Goal: Task Accomplishment & Management: Manage account settings

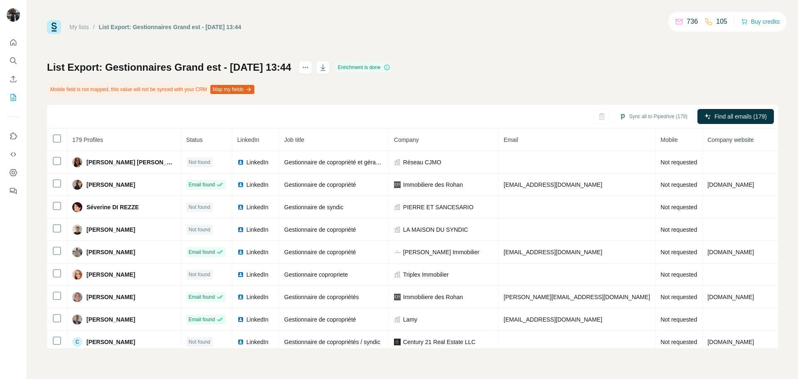
click at [456, 75] on div "List Export: Gestionnaires Grand est - 03/10/2025 13:44 Enrichment is done Mobi…" at bounding box center [412, 204] width 731 height 287
click at [457, 68] on html "My lists / List Export: Gestionnaires Grand est - 03/10/2025 13:44 736 105 Buy …" at bounding box center [399, 189] width 798 height 379
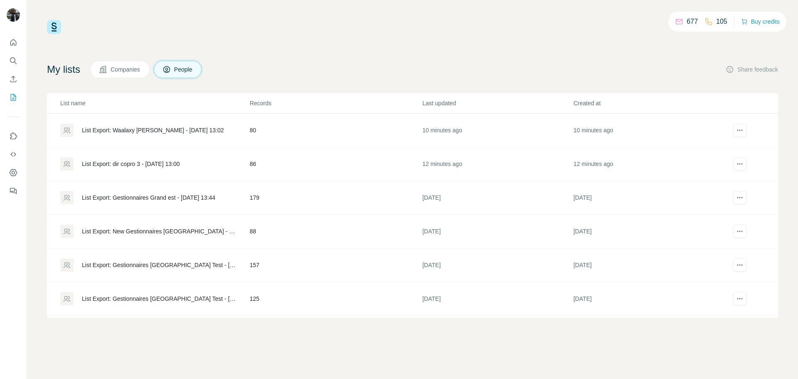
click at [162, 127] on div "List Export: Waalaxy [PERSON_NAME] - [DATE] 13:02" at bounding box center [153, 130] width 142 height 8
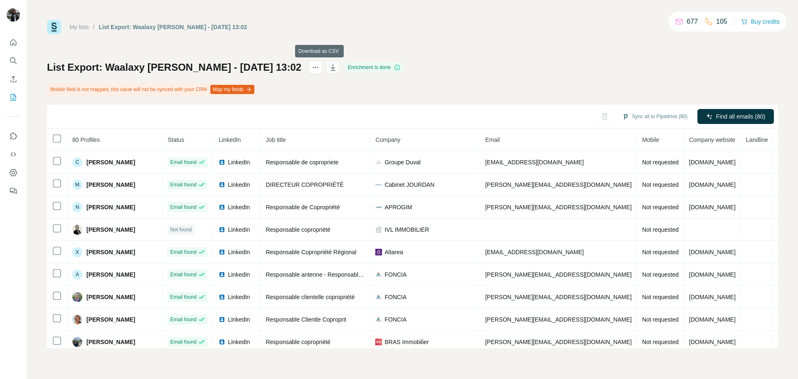
click at [329, 71] on icon "button" at bounding box center [333, 67] width 8 height 8
click at [489, 89] on div "List Export: Waalaxy [PERSON_NAME] - [DATE] 13:02 Enrichment is done Mobile fie…" at bounding box center [412, 204] width 731 height 287
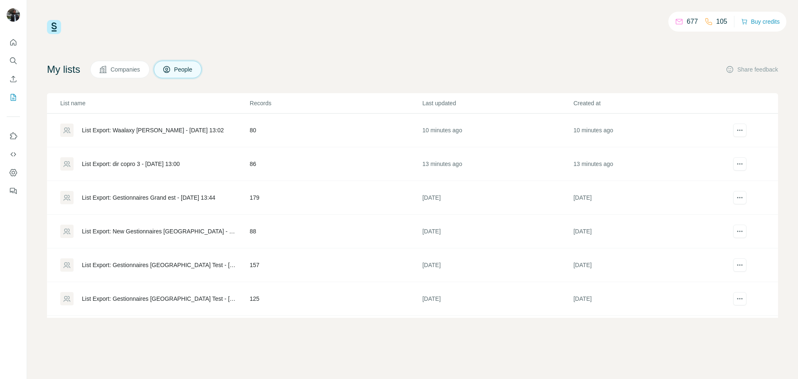
click at [176, 162] on div "List Export: dir copro 3 - [DATE] 13:00" at bounding box center [131, 164] width 98 height 8
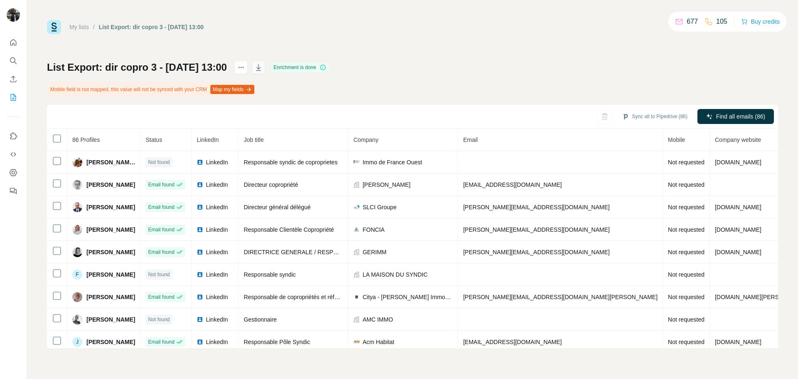
click at [263, 68] on icon "button" at bounding box center [258, 67] width 8 height 8
click at [466, 69] on div "List Export: dir copro 3 - [DATE] 13:00 Enrichment is done Mobile field is not …" at bounding box center [412, 204] width 731 height 287
click at [398, 52] on div "My lists / List Export: dir copro 3 - [DATE] 13:00 677 105 Buy credits List Exp…" at bounding box center [412, 184] width 731 height 328
